Goal: Check status: Check status

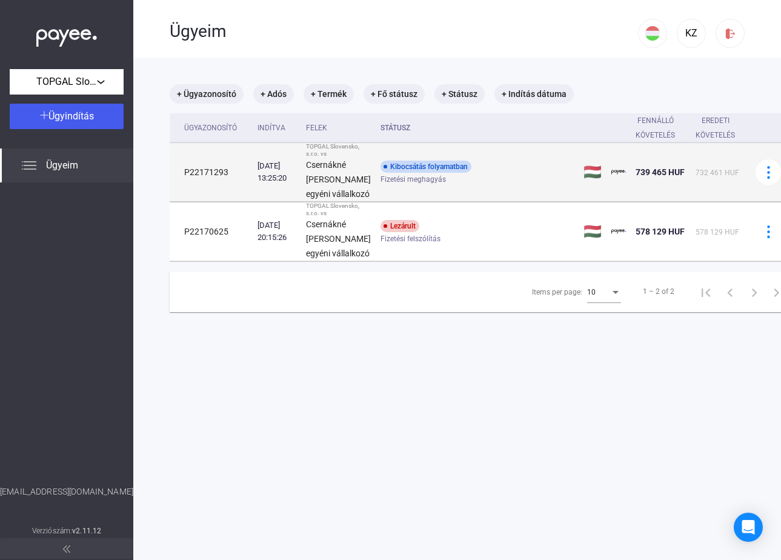
click at [415, 173] on div "Kibocsátás folyamatban" at bounding box center [426, 167] width 91 height 12
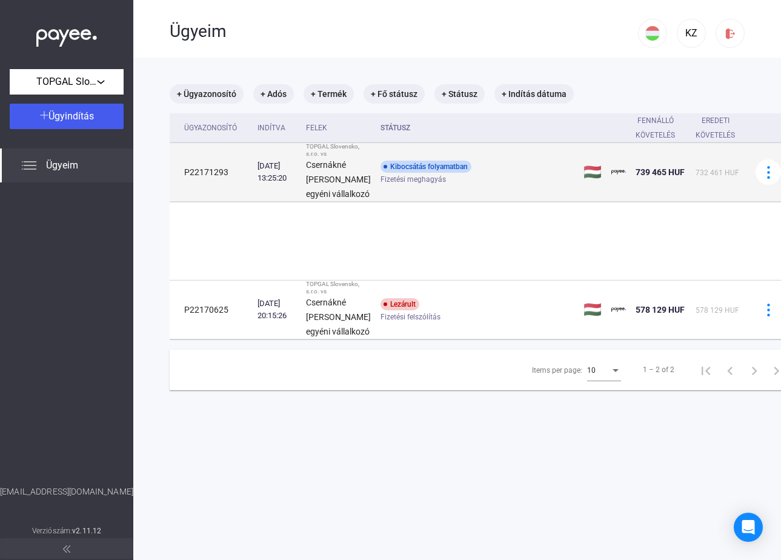
click at [415, 173] on div "Kibocsátás folyamatban" at bounding box center [426, 167] width 91 height 12
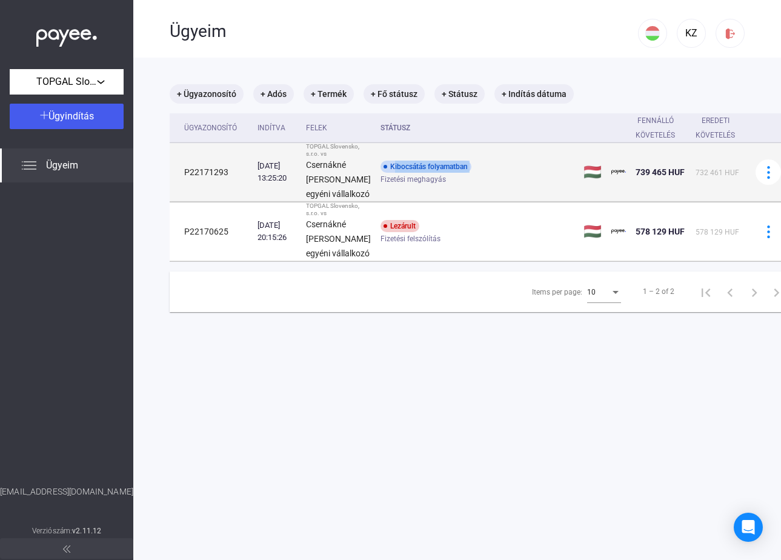
click at [415, 173] on div "Kibocsátás folyamatban" at bounding box center [426, 167] width 91 height 12
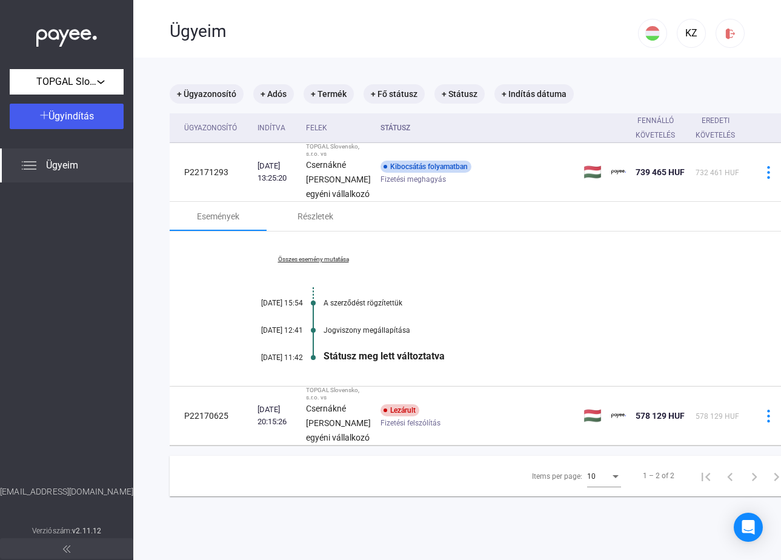
click at [333, 263] on link "Összes esemény mutatása" at bounding box center [313, 259] width 166 height 7
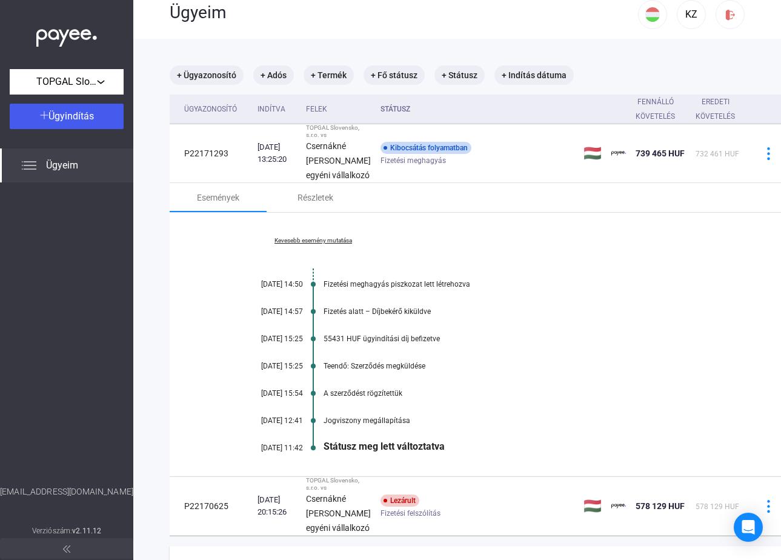
scroll to position [16, 0]
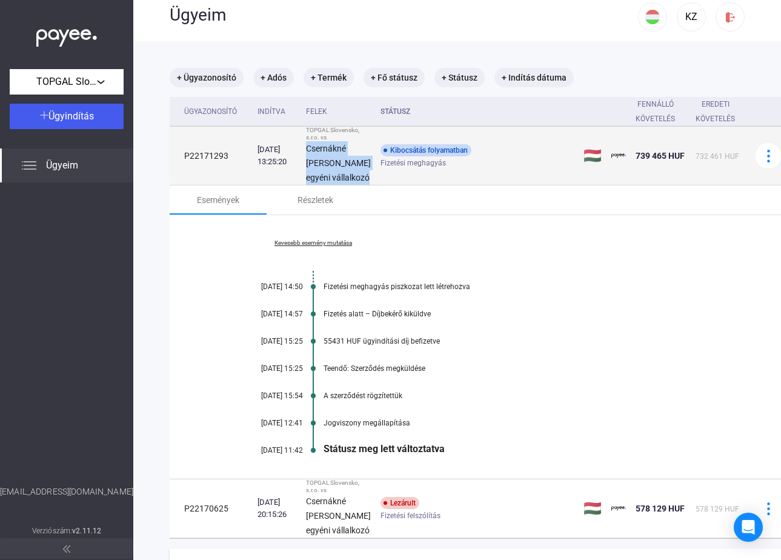
drag, startPoint x: 314, startPoint y: 155, endPoint x: 355, endPoint y: 216, distance: 74.0
click at [355, 185] on td "TOPGAL Slovensko, s.r.o. vs Csernákné [PERSON_NAME] egyéni vállalkozó" at bounding box center [338, 156] width 75 height 59
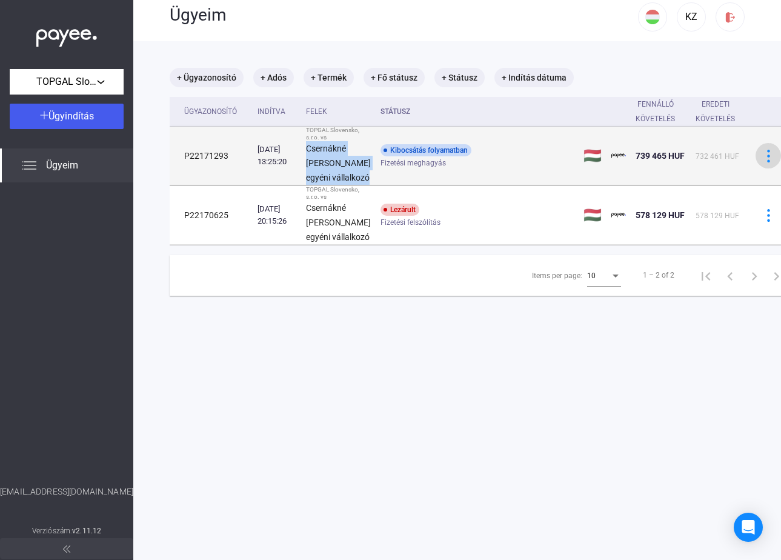
click at [762, 162] on img at bounding box center [768, 156] width 13 height 13
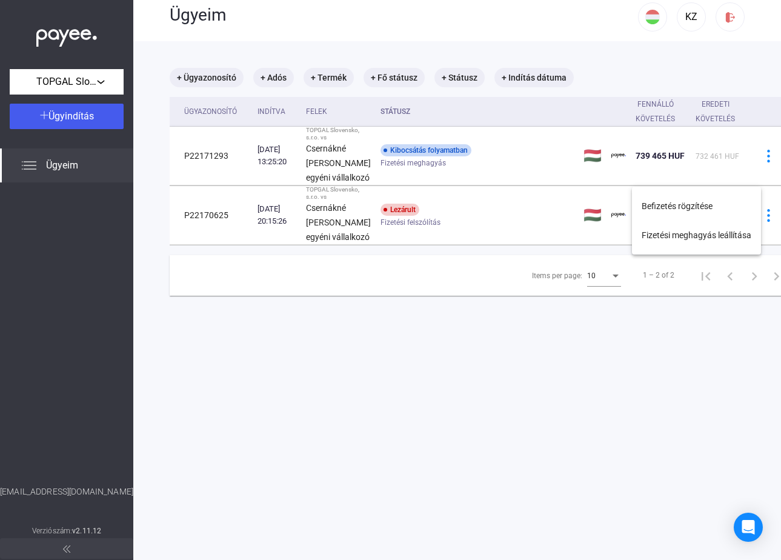
click at [501, 155] on div at bounding box center [390, 280] width 781 height 560
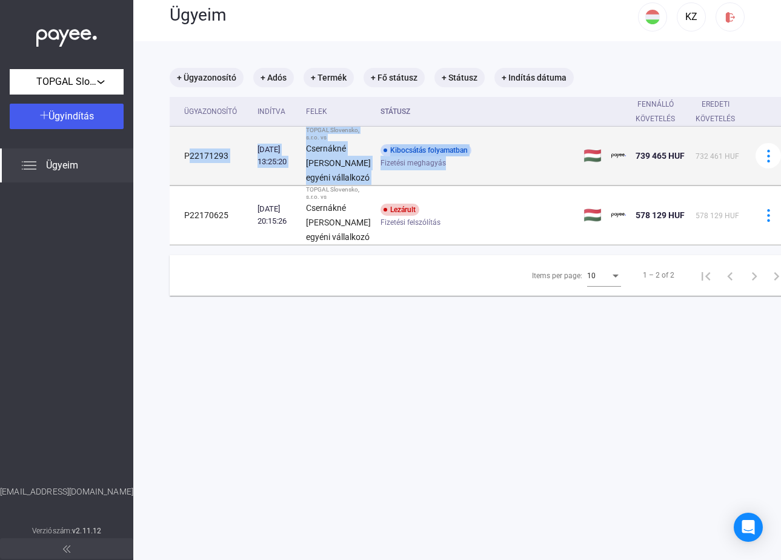
drag, startPoint x: 228, startPoint y: 145, endPoint x: 465, endPoint y: 205, distance: 244.6
click at [465, 185] on tr "P22171293 [DATE] 13:25:20 TOPGAL Slovensko, s.r.o. vs Csernákné [PERSON_NAME] e…" at bounding box center [483, 156] width 626 height 59
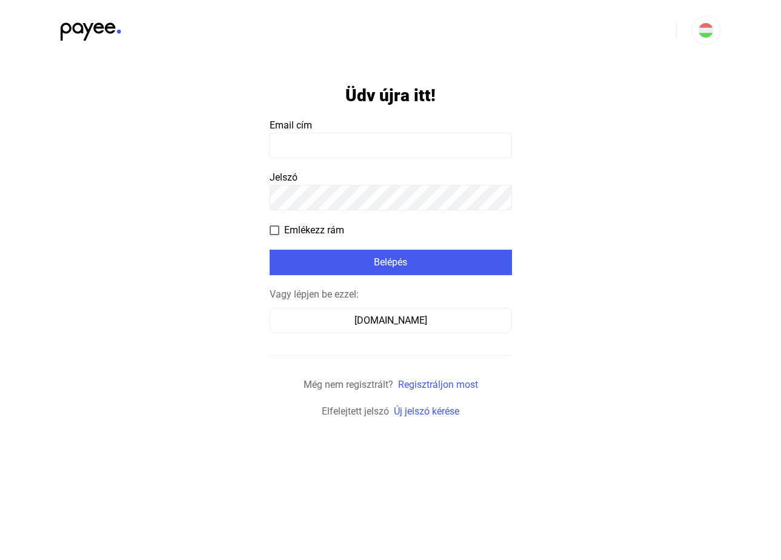
type input "**********"
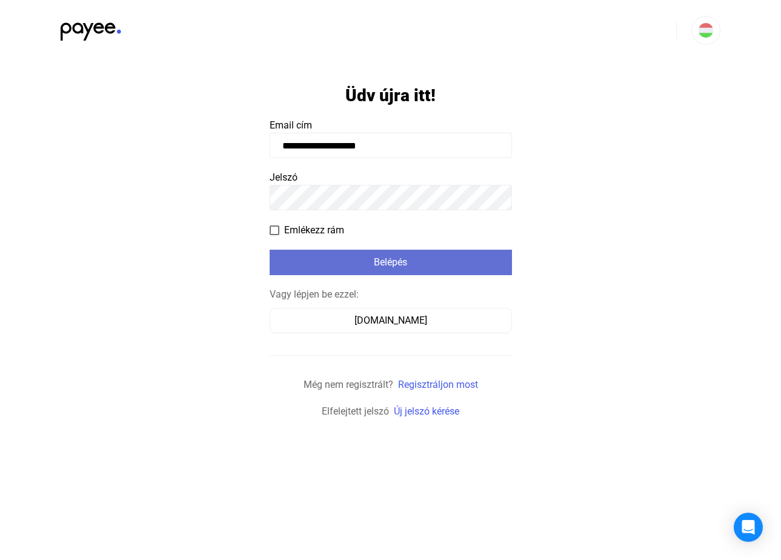
click at [366, 258] on div "Belépés" at bounding box center [390, 262] width 235 height 15
